Goal: Complete application form: Complete application form

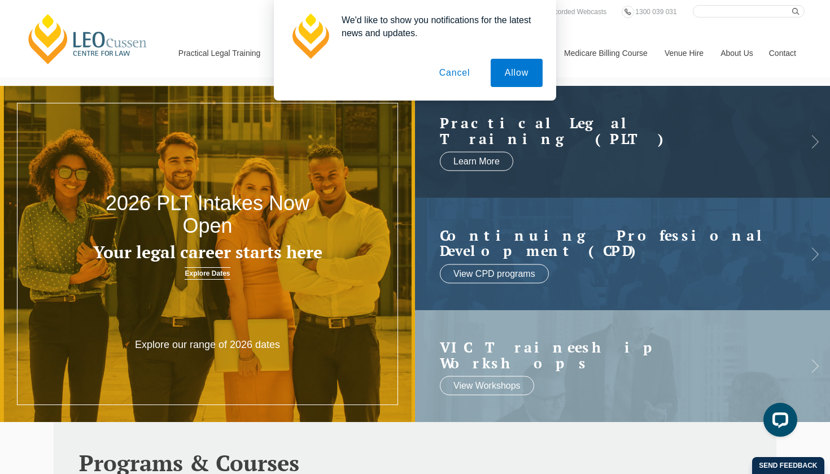
click at [455, 76] on button "Cancel" at bounding box center [454, 73] width 59 height 28
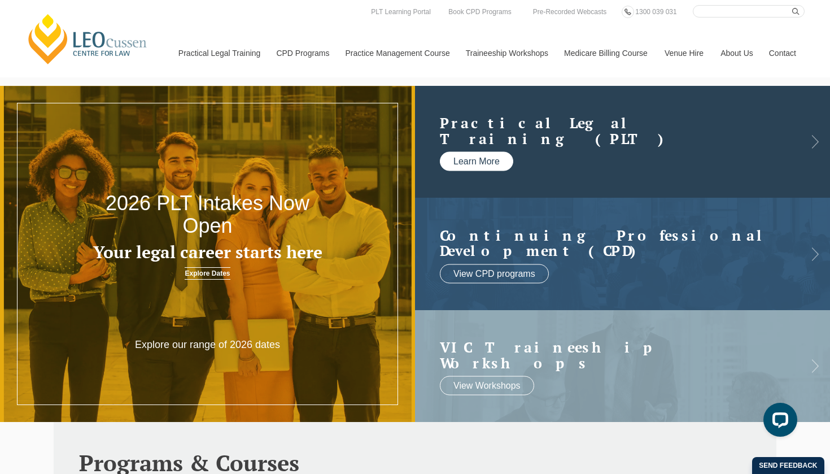
click at [459, 160] on link "Learn More" at bounding box center [476, 161] width 73 height 19
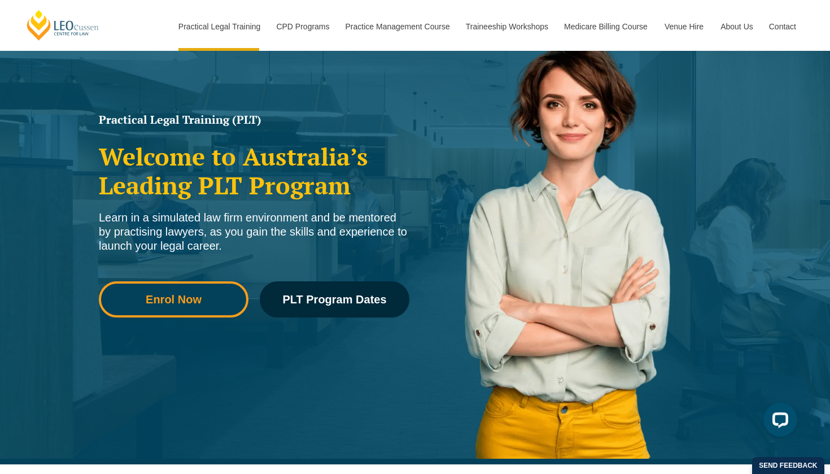
click at [220, 302] on span "Enrol Now" at bounding box center [174, 299] width 134 height 11
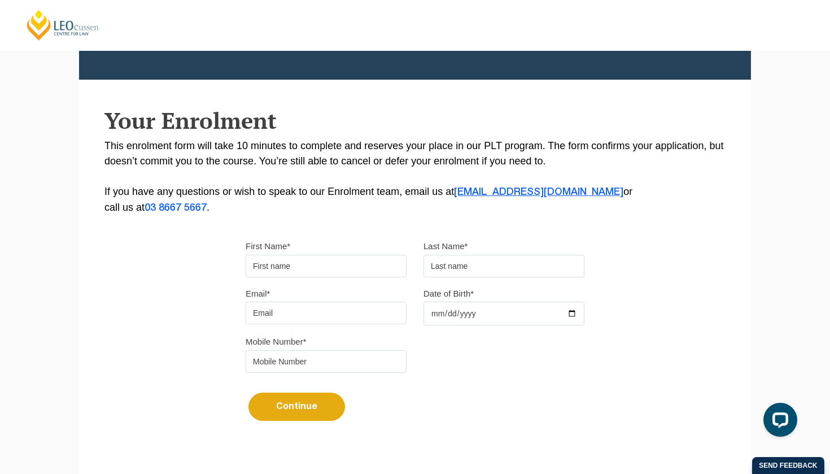
click at [454, 195] on link "[EMAIL_ADDRESS][DOMAIN_NAME]" at bounding box center [538, 191] width 169 height 9
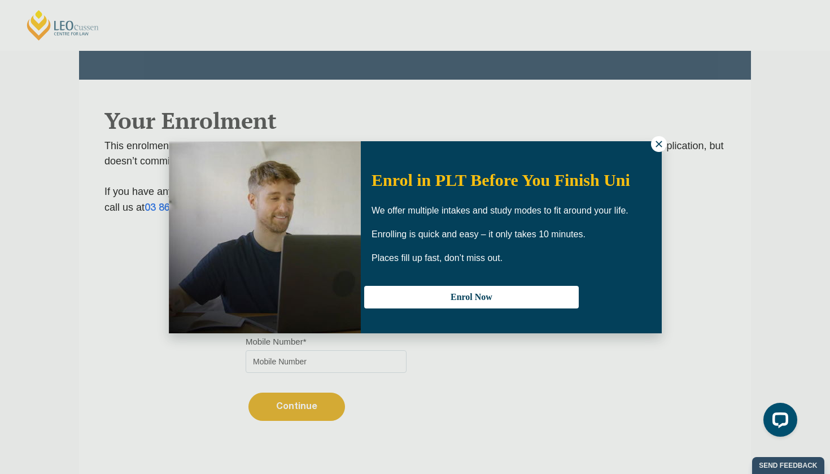
click at [649, 142] on div "Enrol in PLT Before You Finish Uni We offer multiple intakes and study modes to…" at bounding box center [415, 237] width 493 height 192
click at [655, 142] on icon at bounding box center [659, 144] width 10 height 10
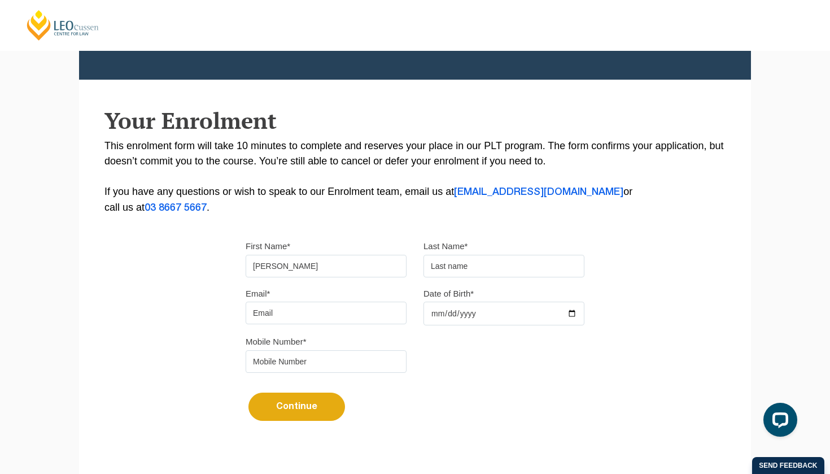
type input "[PERSON_NAME]"
type input "katahena"
type input "elik"
type input "[EMAIL_ADDRESS][DOMAIN_NAME]"
click at [439, 316] on input "Date of Birth*" at bounding box center [503, 313] width 161 height 24
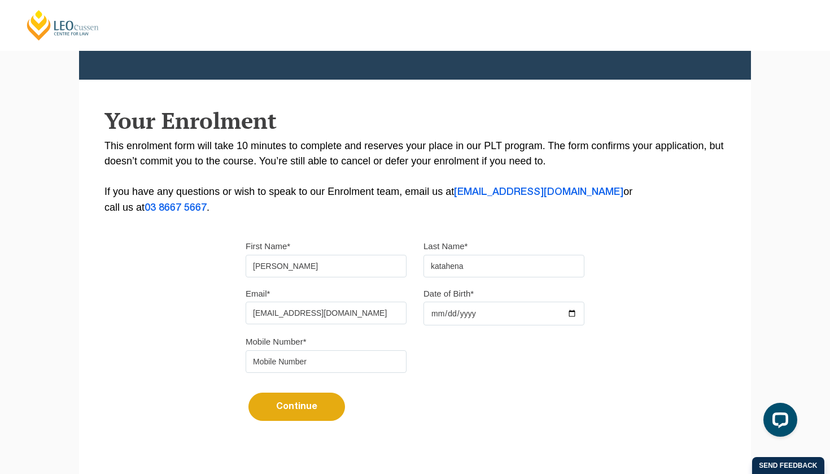
click at [463, 313] on input "Date of Birth*" at bounding box center [503, 313] width 161 height 24
click at [435, 316] on input "Date of Birth*" at bounding box center [503, 313] width 161 height 24
click at [448, 317] on input "Date of Birth*" at bounding box center [503, 313] width 161 height 24
click at [470, 310] on input "Date of Birth*" at bounding box center [503, 313] width 161 height 24
click at [465, 316] on input "Date of Birth*" at bounding box center [503, 313] width 161 height 24
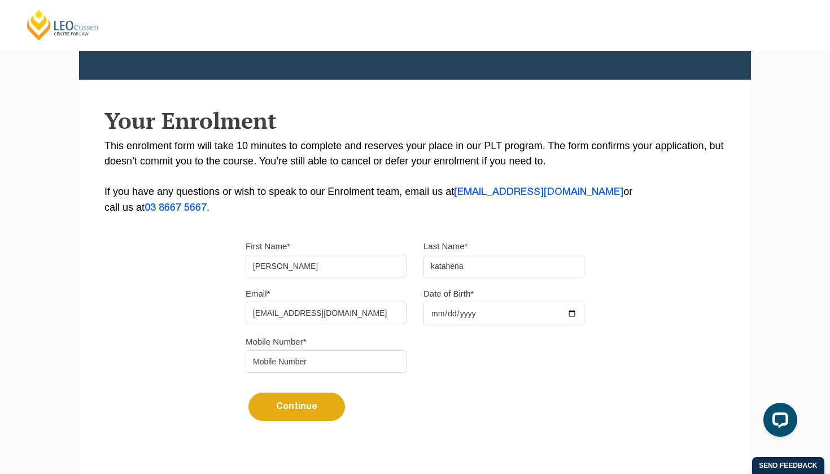
type input "[DATE]"
type input "07949961128"
click at [274, 417] on button "Continue" at bounding box center [296, 406] width 97 height 28
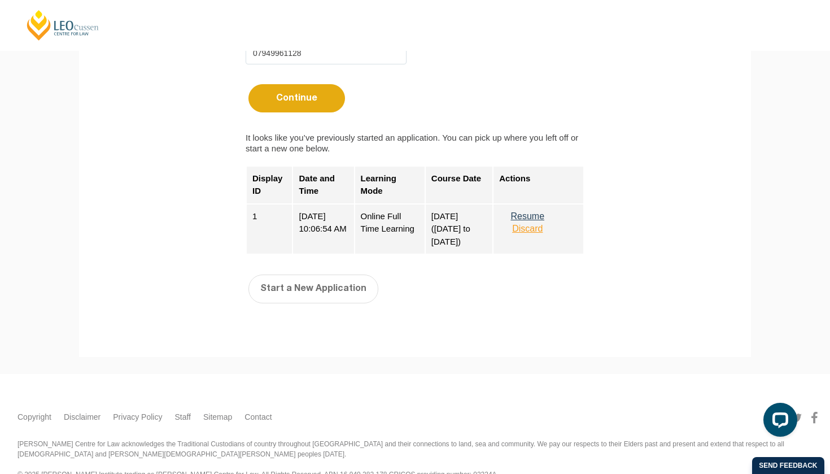
scroll to position [457, 0]
click at [278, 296] on button "Start a New Application" at bounding box center [313, 288] width 130 height 28
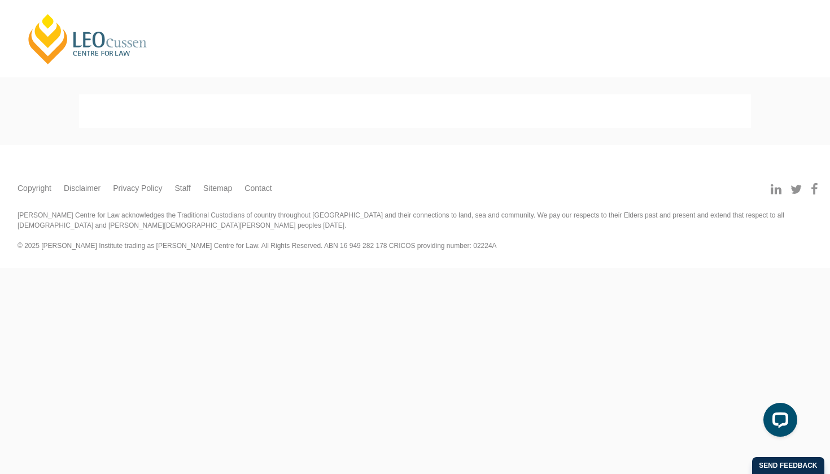
select select
